Goal: Navigation & Orientation: Find specific page/section

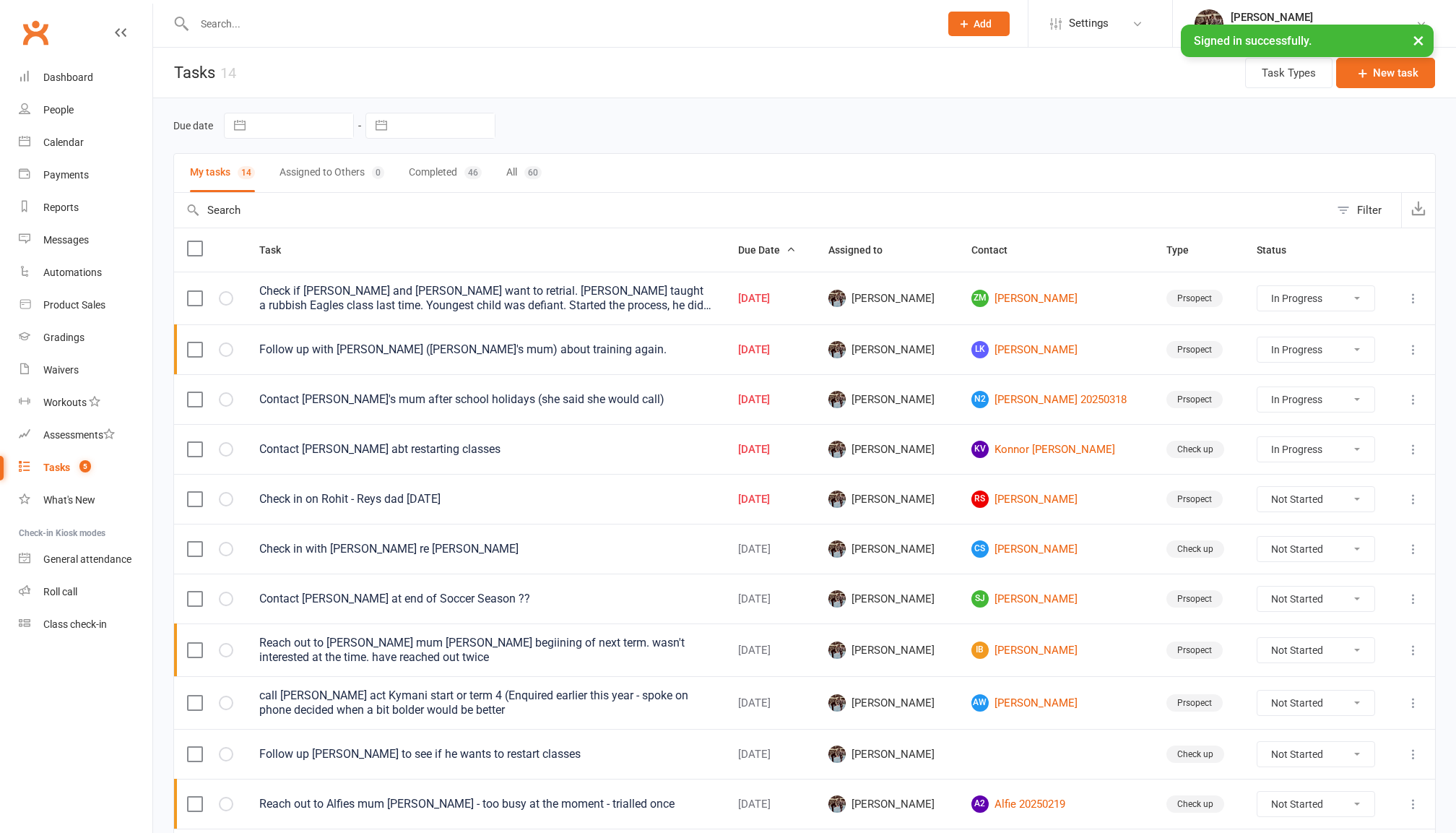
select select "started"
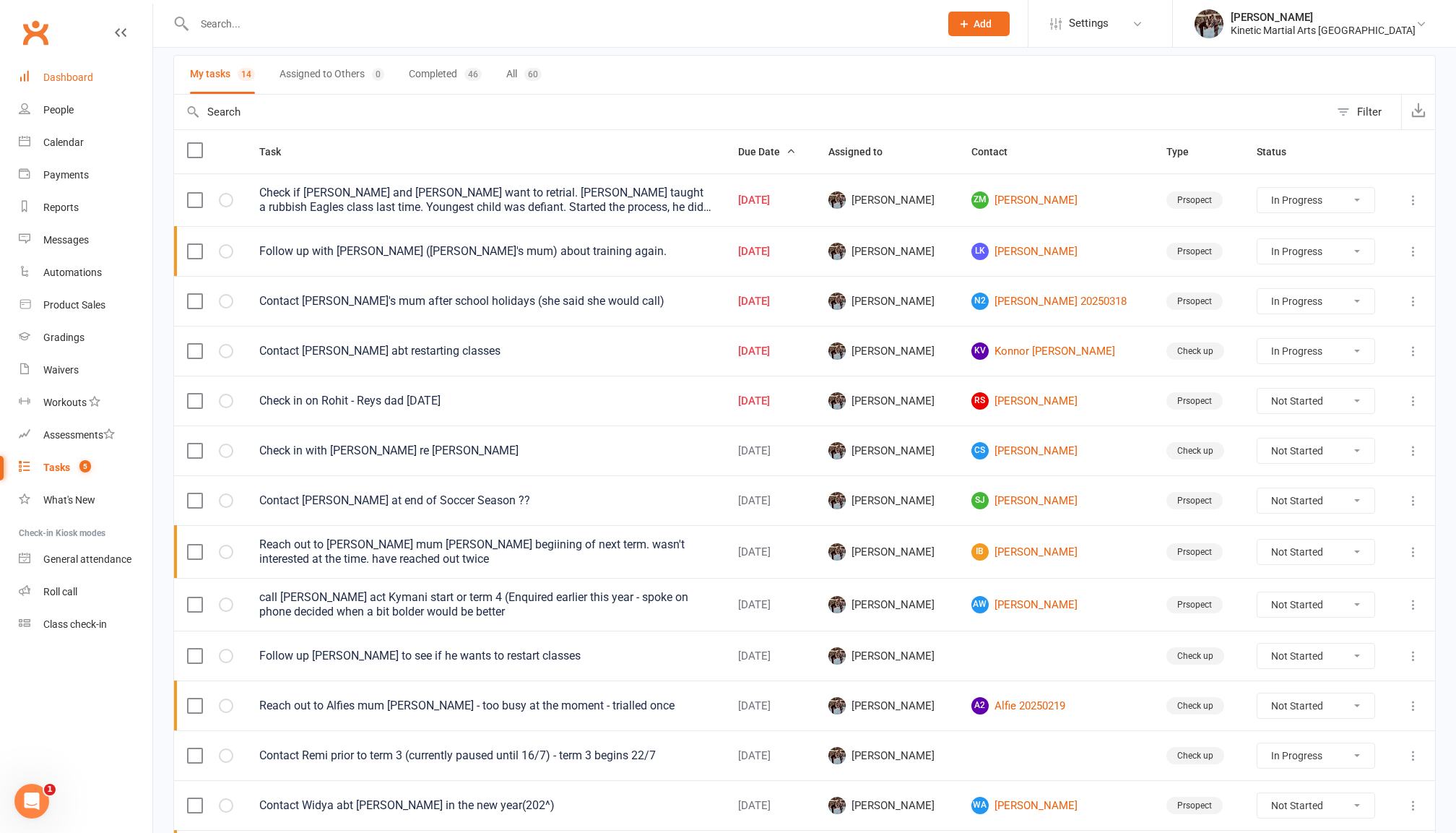
click at [70, 72] on div "Dashboard" at bounding box center [68, 77] width 50 height 11
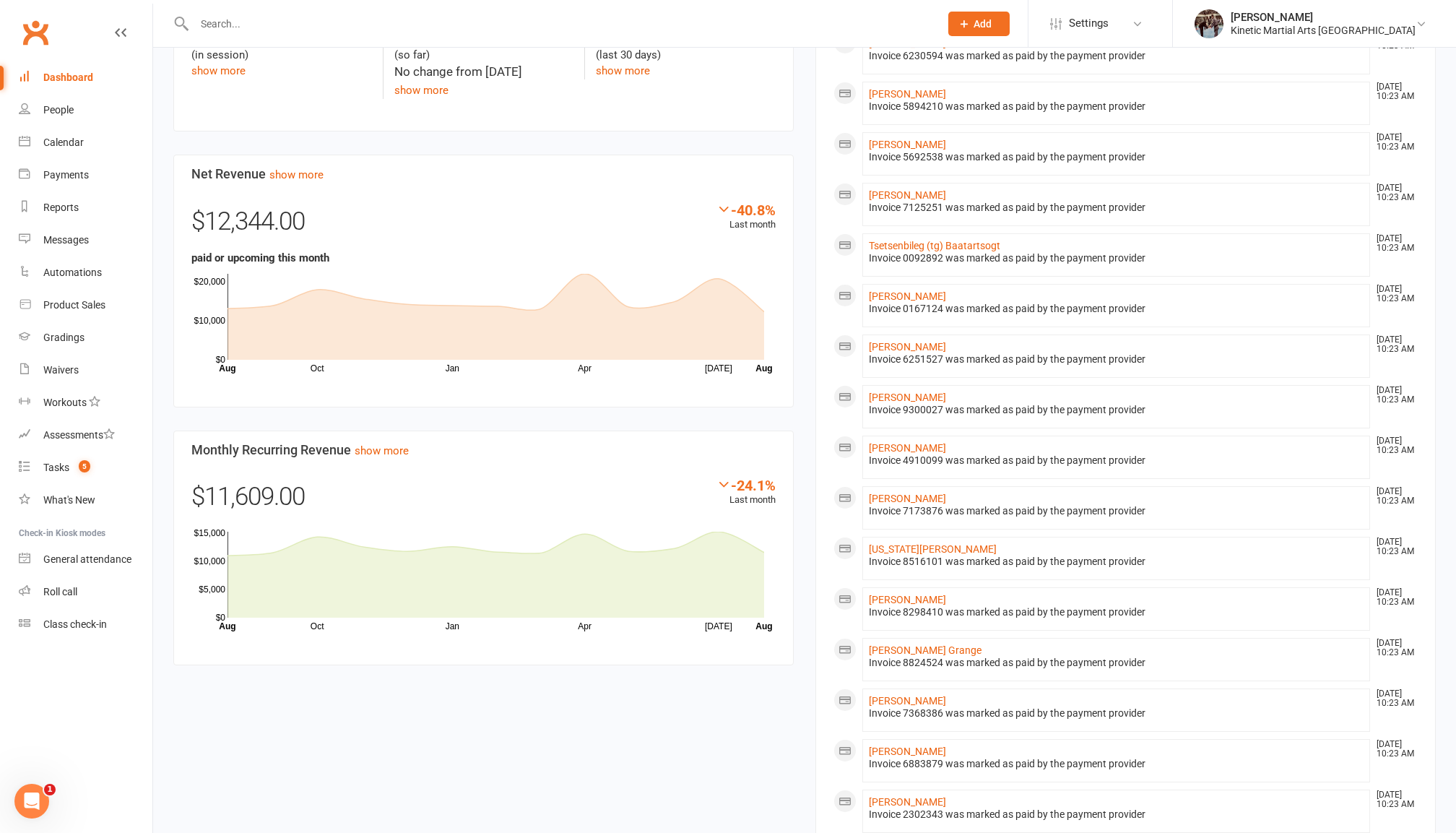
scroll to position [724, 0]
click at [73, 119] on link "People" at bounding box center [86, 110] width 133 height 33
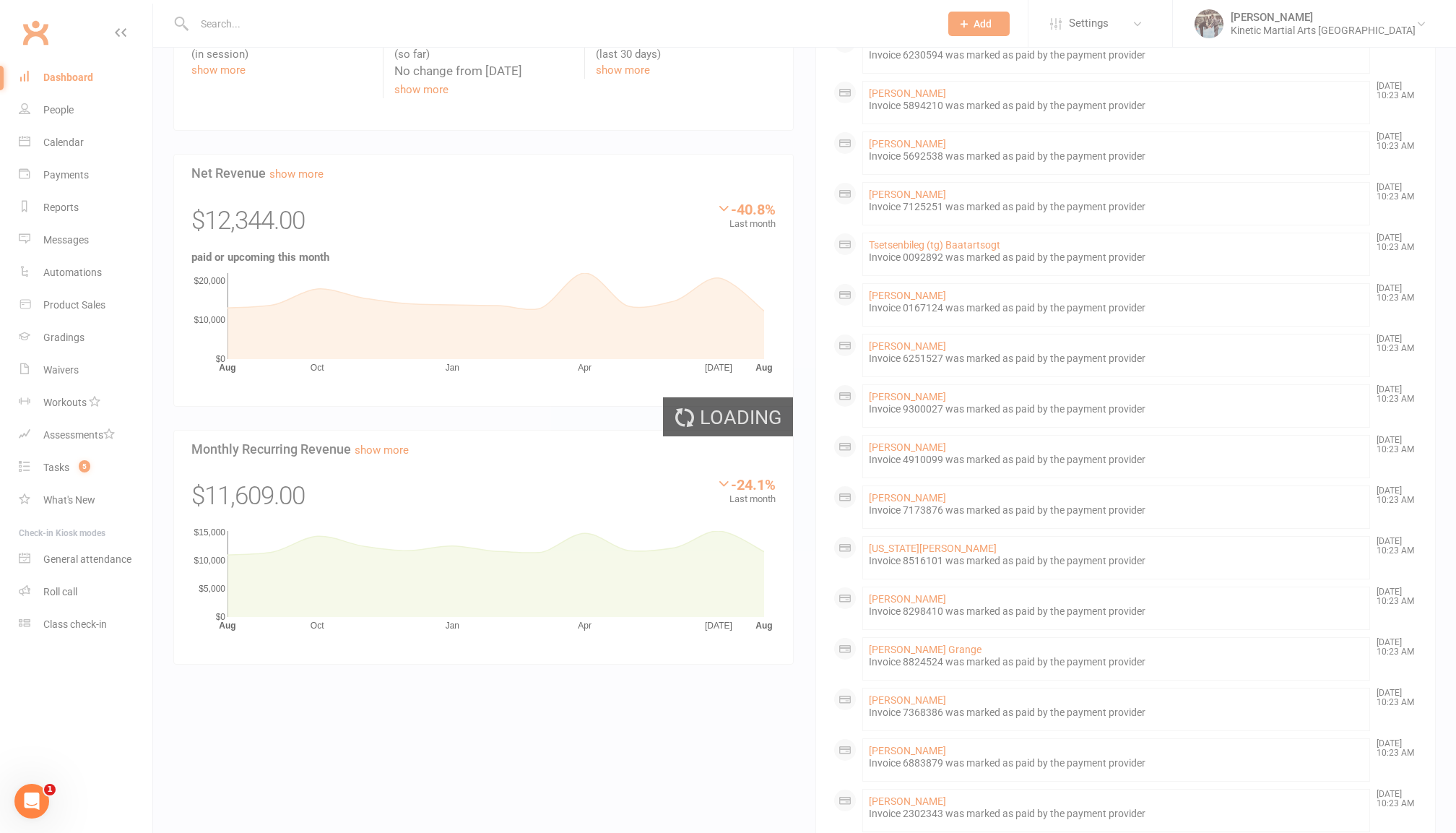
select select "100"
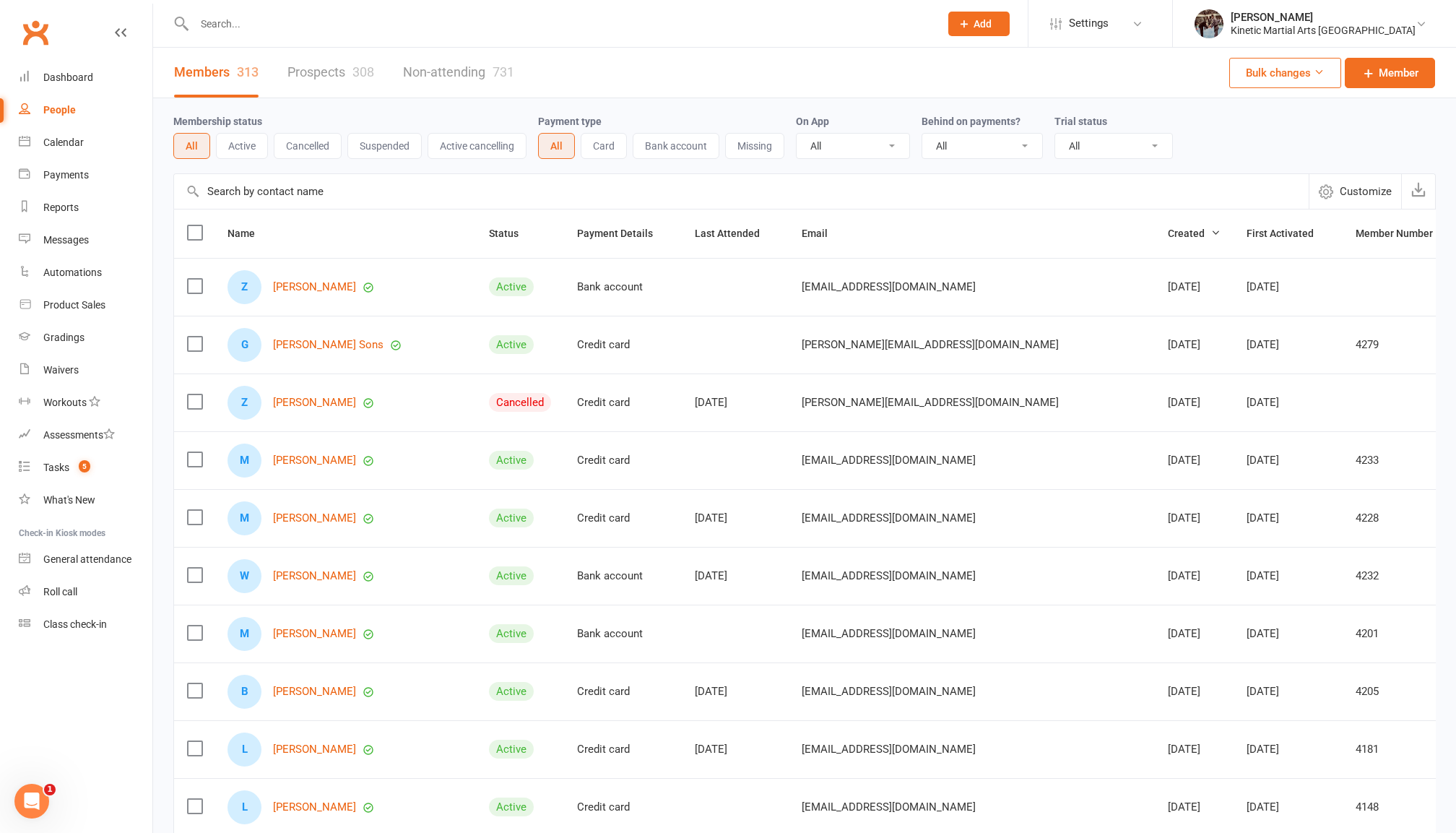
click at [239, 145] on button "Active" at bounding box center [242, 146] width 52 height 26
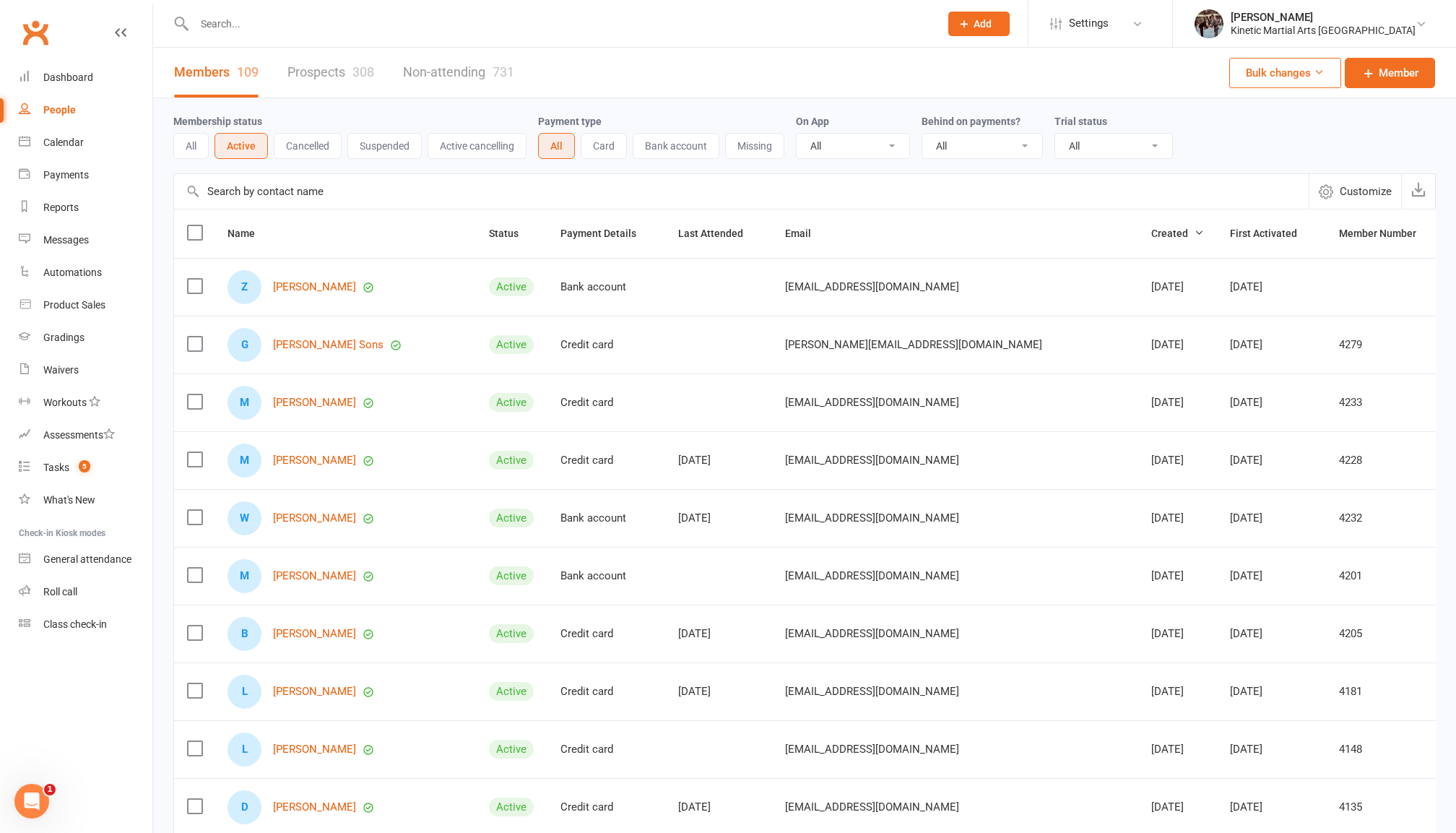
click at [318, 76] on link "Prospects 308" at bounding box center [330, 73] width 86 height 50
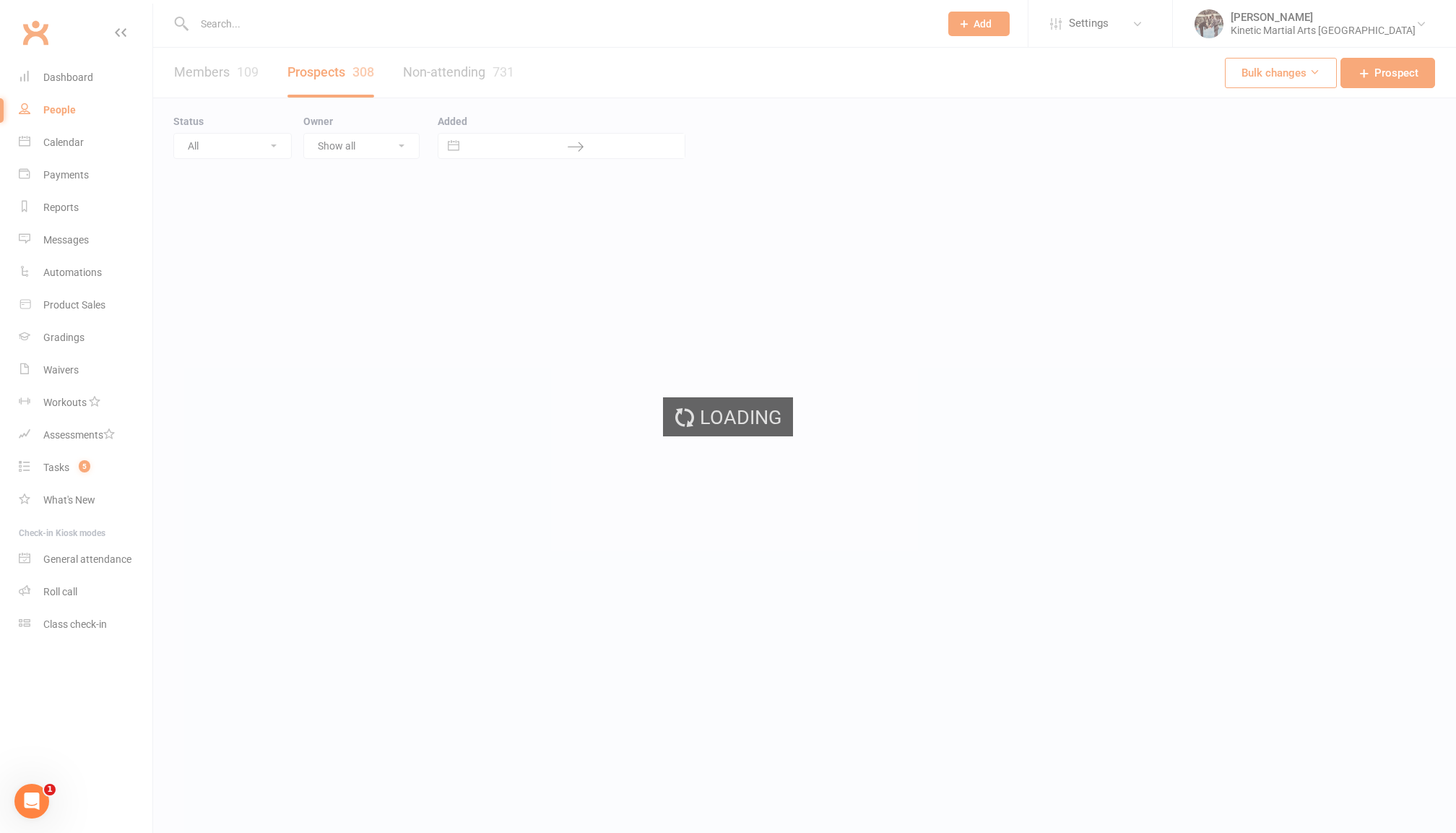
select select "100"
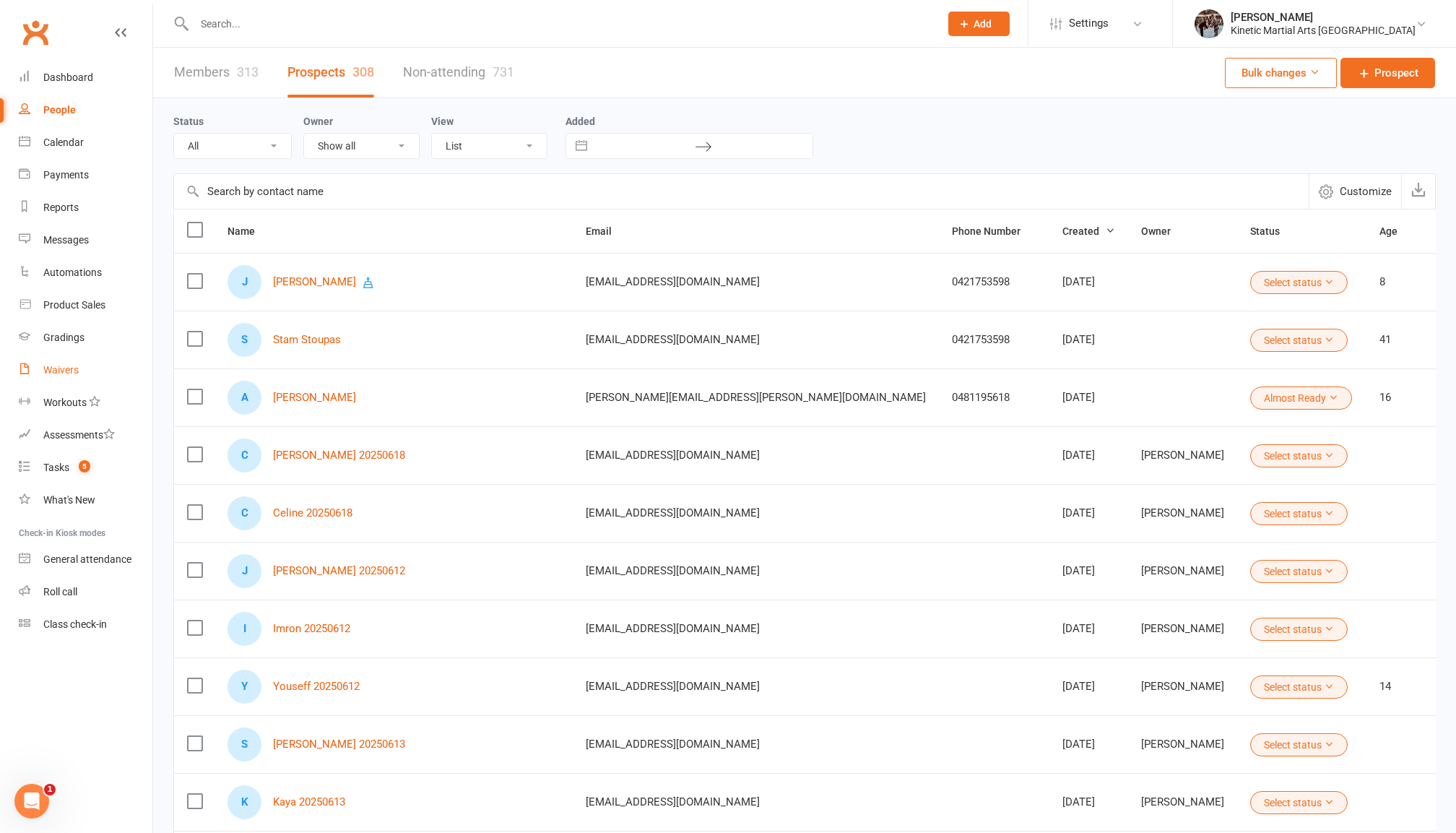
click at [70, 364] on div "Waivers" at bounding box center [61, 369] width 36 height 11
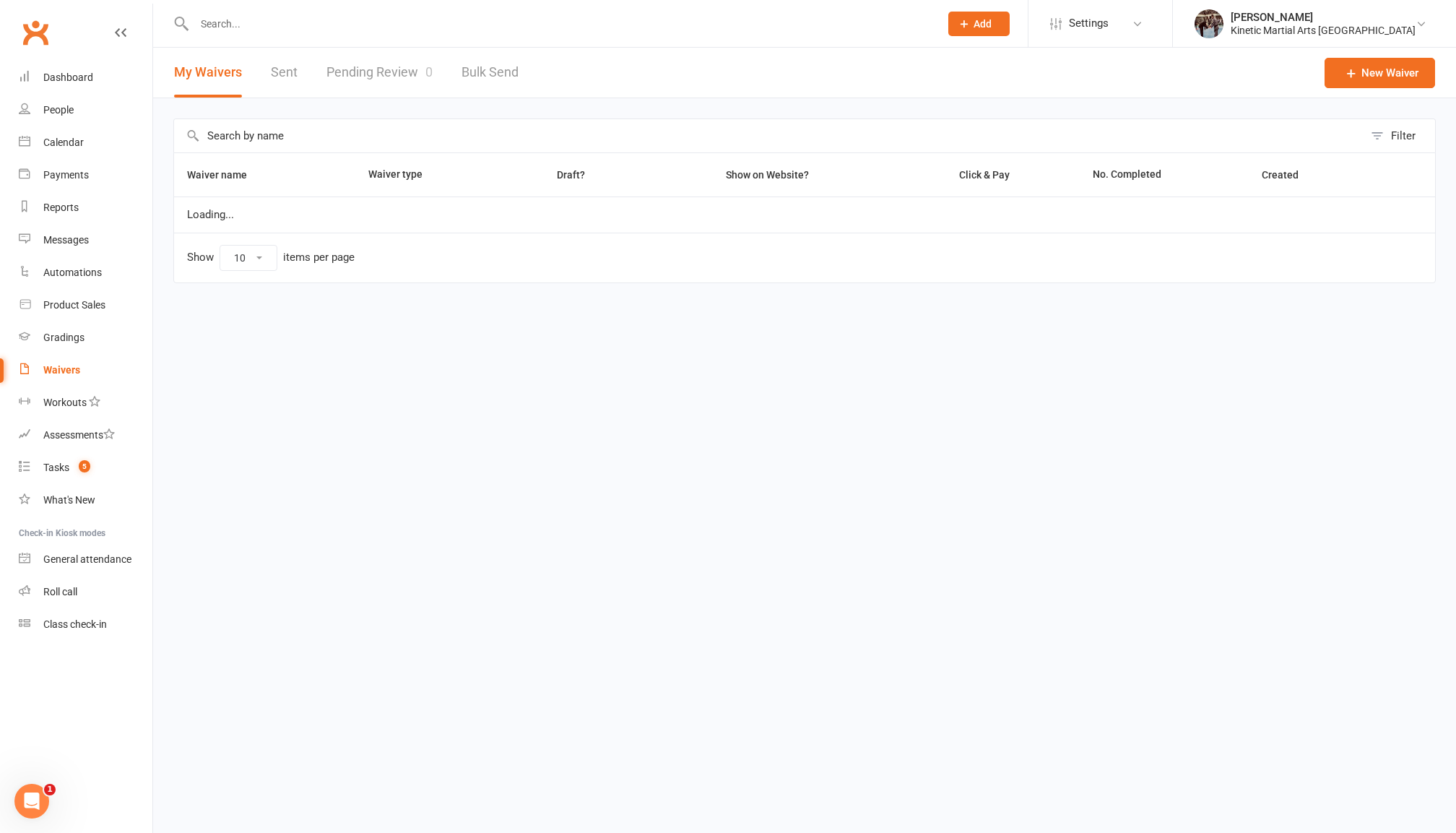
select select "100"
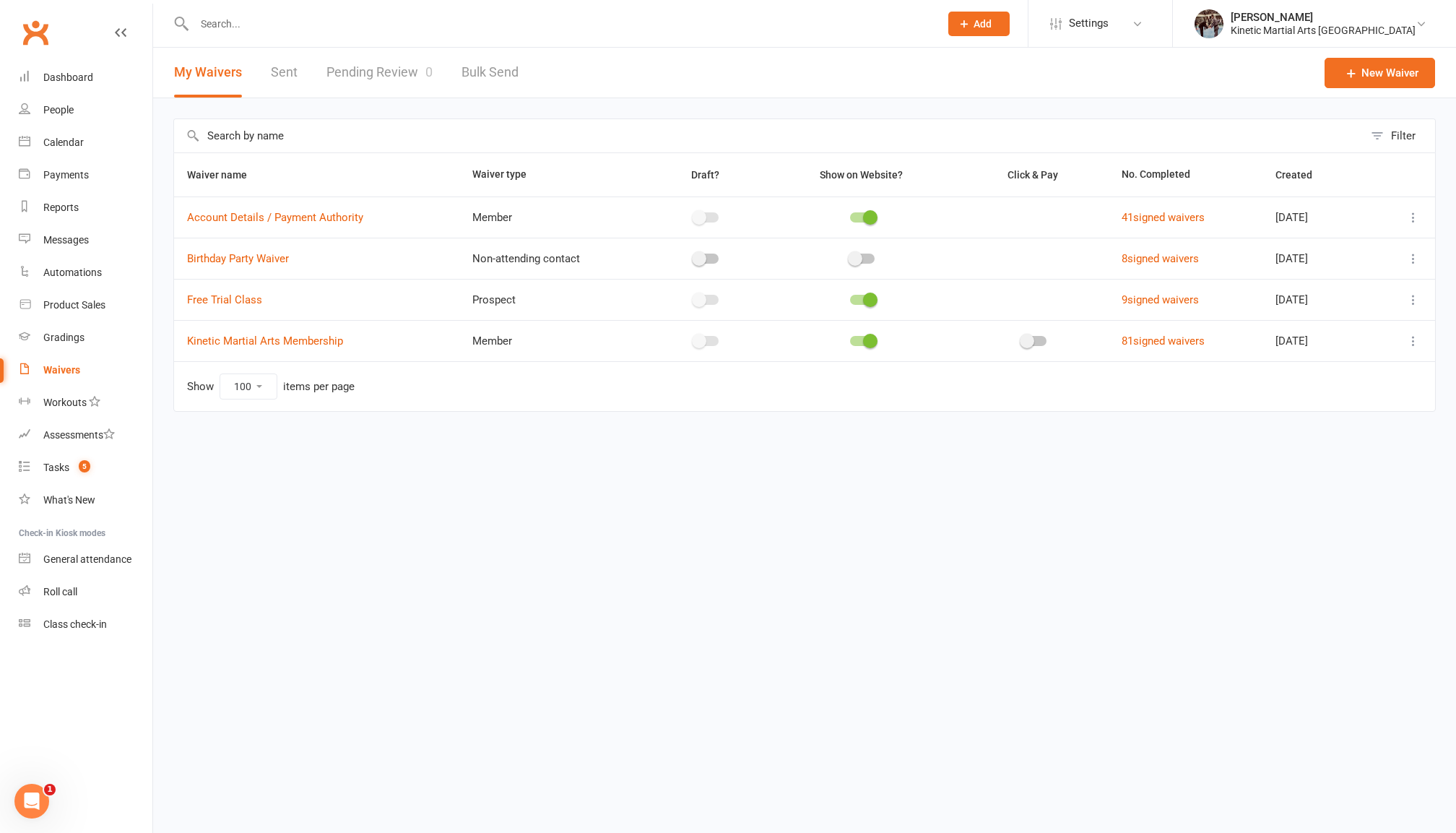
click at [1413, 298] on icon at bounding box center [1413, 299] width 14 height 14
click at [1301, 394] on link "Copy external link to clipboard" at bounding box center [1336, 387] width 170 height 29
